Goal: Task Accomplishment & Management: Manage account settings

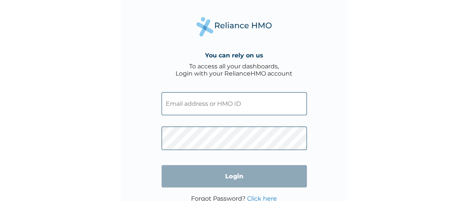
click at [254, 114] on input "text" at bounding box center [233, 103] width 145 height 23
paste input "FRR/10007/D"
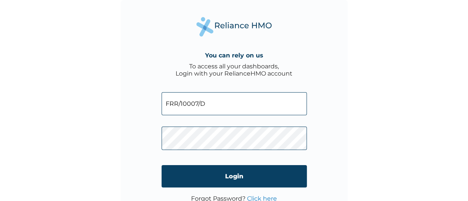
type input "FRR/10007/D"
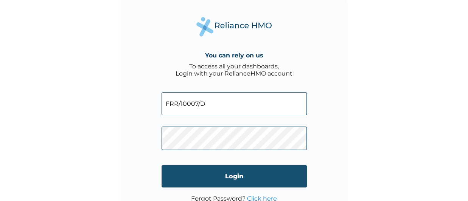
click at [223, 172] on input "Login" at bounding box center [233, 176] width 145 height 22
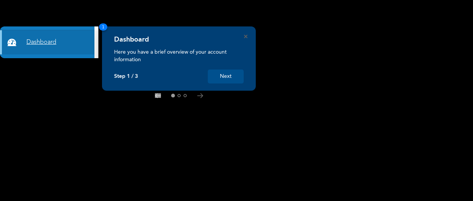
click at [71, 40] on link "Dashboard" at bounding box center [47, 42] width 95 height 24
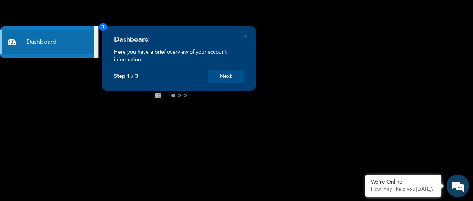
click at [200, 96] on icon at bounding box center [200, 95] width 6 height 5
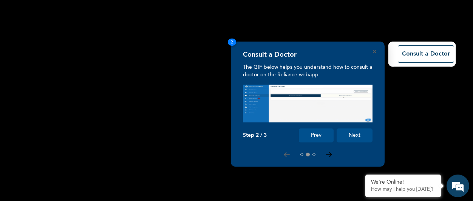
click at [332, 154] on icon at bounding box center [329, 154] width 6 height 5
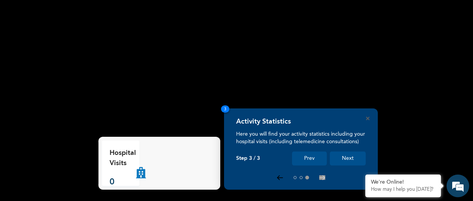
click at [279, 180] on icon at bounding box center [280, 178] width 5 height 4
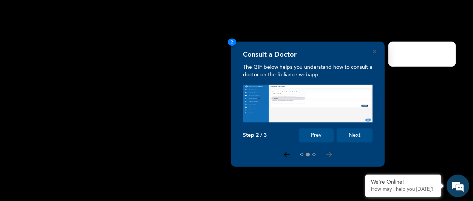
scroll to position [0, 0]
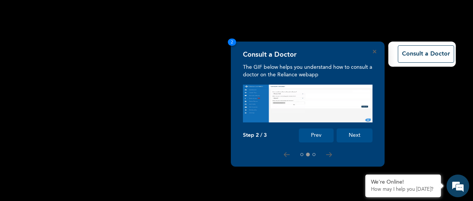
click at [283, 158] on div "Consult a Doctor The GIF below helps you understand how to consult a doctor on …" at bounding box center [308, 104] width 154 height 125
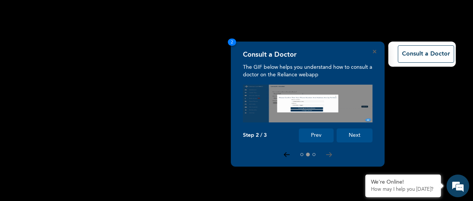
click at [285, 152] on icon at bounding box center [287, 154] width 6 height 5
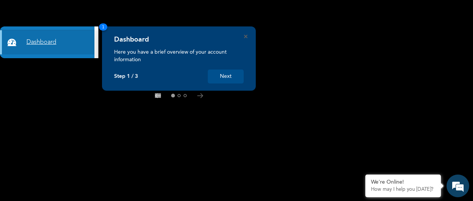
click at [88, 39] on link "Dashboard" at bounding box center [47, 42] width 95 height 24
click at [36, 45] on link "Dashboard" at bounding box center [47, 42] width 95 height 24
click at [47, 43] on link "Dashboard" at bounding box center [47, 42] width 95 height 24
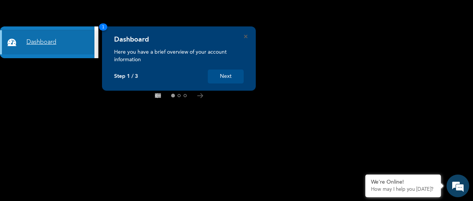
click at [47, 43] on link "Dashboard" at bounding box center [47, 42] width 95 height 24
click at [245, 37] on icon "Close" at bounding box center [245, 36] width 3 height 3
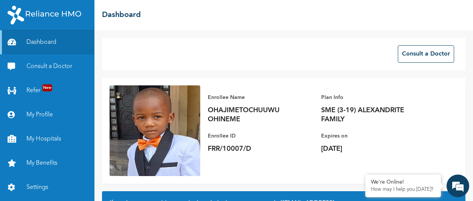
click at [213, 33] on div "Consult a Doctor Enrollee Name OHAJIMETOCHUUWU OHINEME Enrollee ID FRR/10007/D …" at bounding box center [284, 115] width 379 height 171
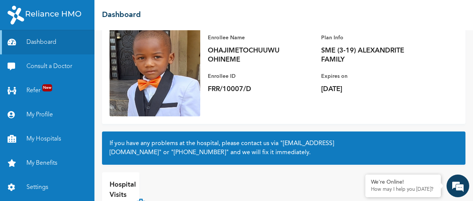
scroll to position [61, 0]
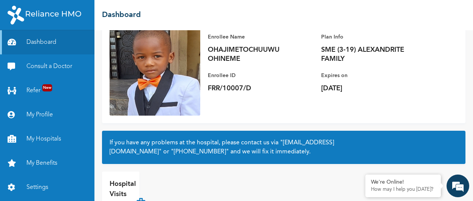
click at [248, 56] on p "OHAJIMETOCHUUWU OHINEME" at bounding box center [261, 54] width 106 height 18
click at [225, 52] on p "OHAJIMETOCHUUWU OHINEME" at bounding box center [261, 54] width 106 height 18
drag, startPoint x: 225, startPoint y: 52, endPoint x: 262, endPoint y: 107, distance: 66.2
click at [262, 107] on div "Enrollee Name OHAJIMETOCHUUWU OHINEME Enrollee ID FRR/10007/D Plan Info SME (3-…" at bounding box center [284, 70] width 364 height 106
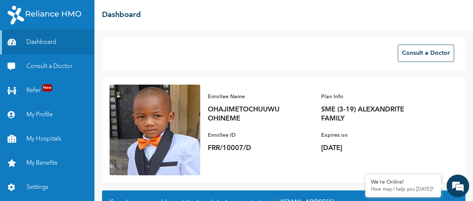
scroll to position [0, 0]
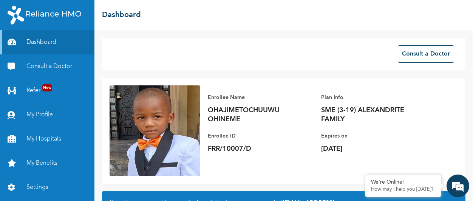
click at [46, 116] on link "My Profile" at bounding box center [47, 115] width 95 height 24
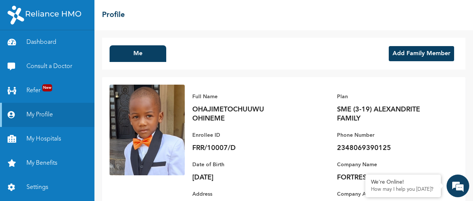
click at [253, 56] on div "Me Add Family Member" at bounding box center [284, 54] width 364 height 32
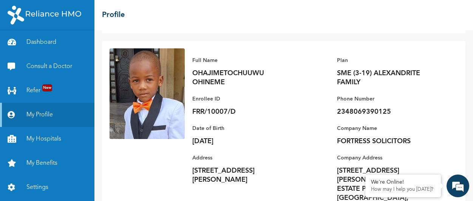
scroll to position [59, 0]
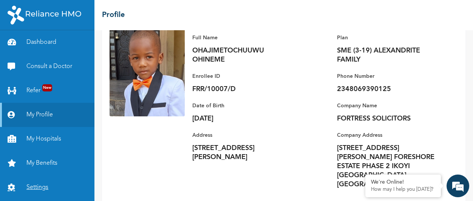
click at [43, 186] on link "Settings" at bounding box center [47, 187] width 95 height 24
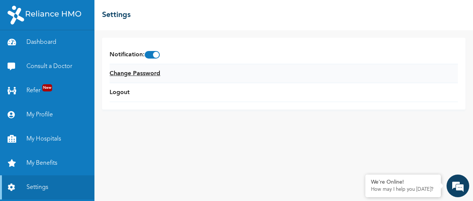
click at [131, 74] on link "Change Password" at bounding box center [135, 73] width 51 height 9
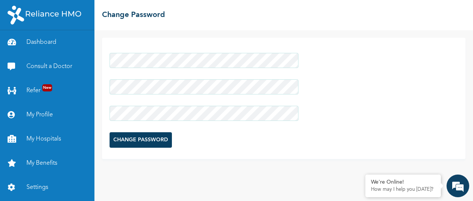
click at [152, 140] on input "CHANGE PASSWORD" at bounding box center [141, 140] width 62 height 16
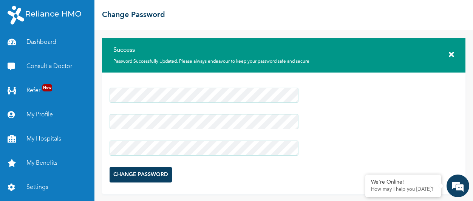
click at [291, 179] on form "CHANGE PASSWORD" at bounding box center [204, 135] width 189 height 102
click at [42, 92] on link "Refer New" at bounding box center [47, 91] width 95 height 24
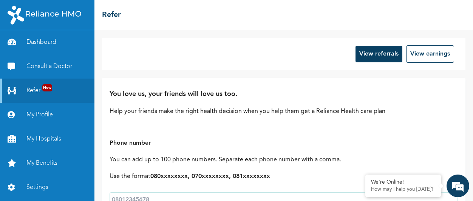
click at [41, 138] on link "My Hospitals" at bounding box center [47, 139] width 95 height 24
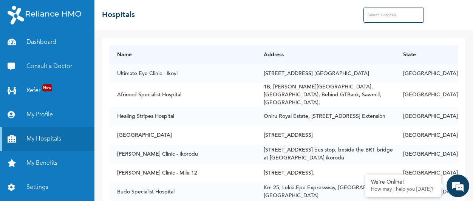
click at [172, 31] on div "Name Address State Ultimate Eye Clinic - Ikoyi [STREET_ADDRESS] [GEOGRAPHIC_DAT…" at bounding box center [284, 115] width 379 height 171
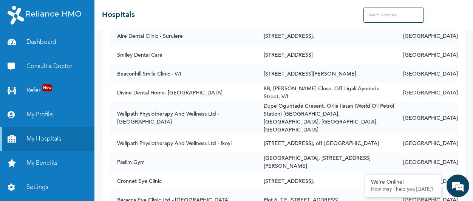
scroll to position [2223, 0]
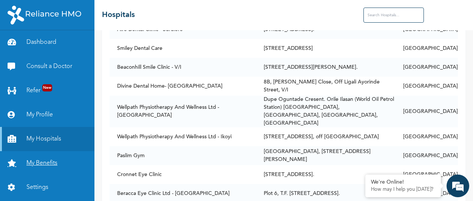
click at [42, 164] on link "My Benefits" at bounding box center [47, 163] width 95 height 24
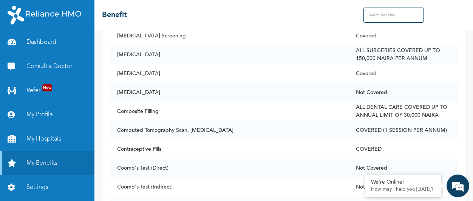
scroll to position [1029, 0]
